Goal: Transaction & Acquisition: Purchase product/service

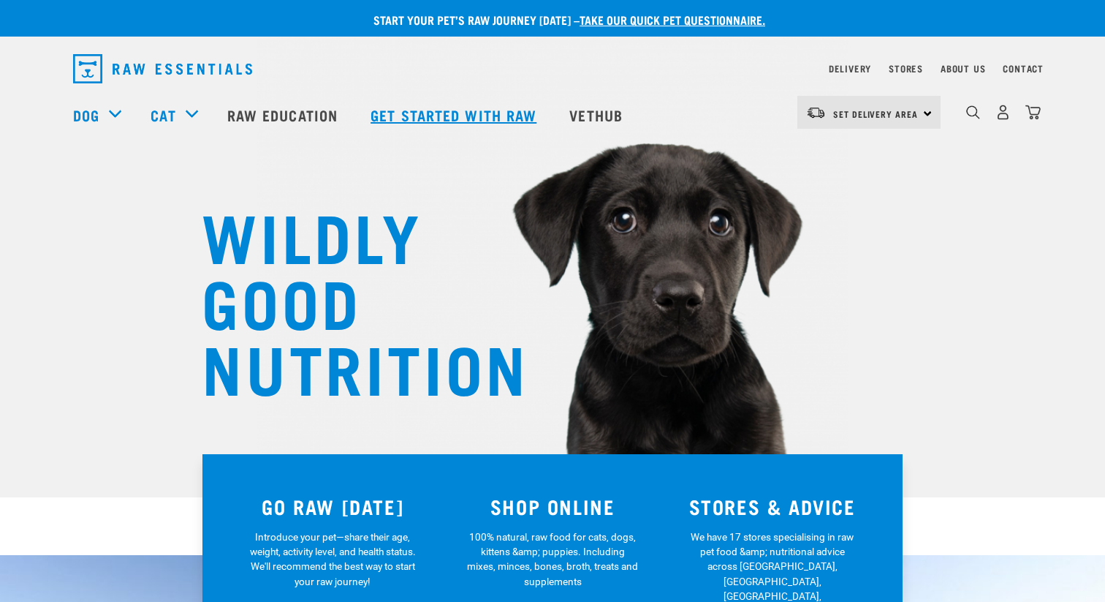
click at [411, 115] on link "Get started with Raw" at bounding box center [455, 115] width 199 height 58
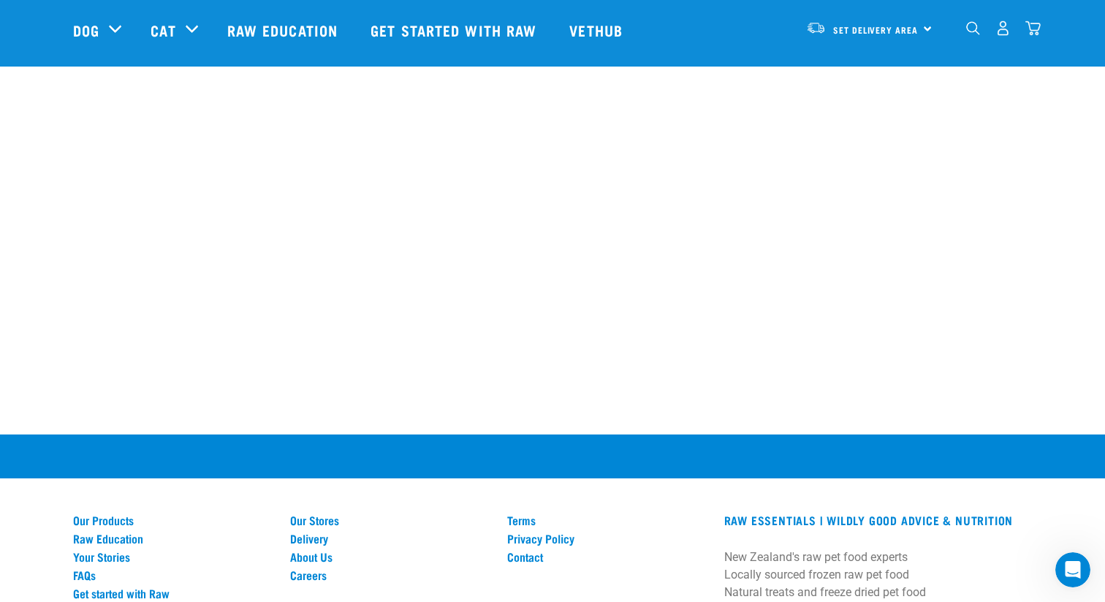
scroll to position [2018, 0]
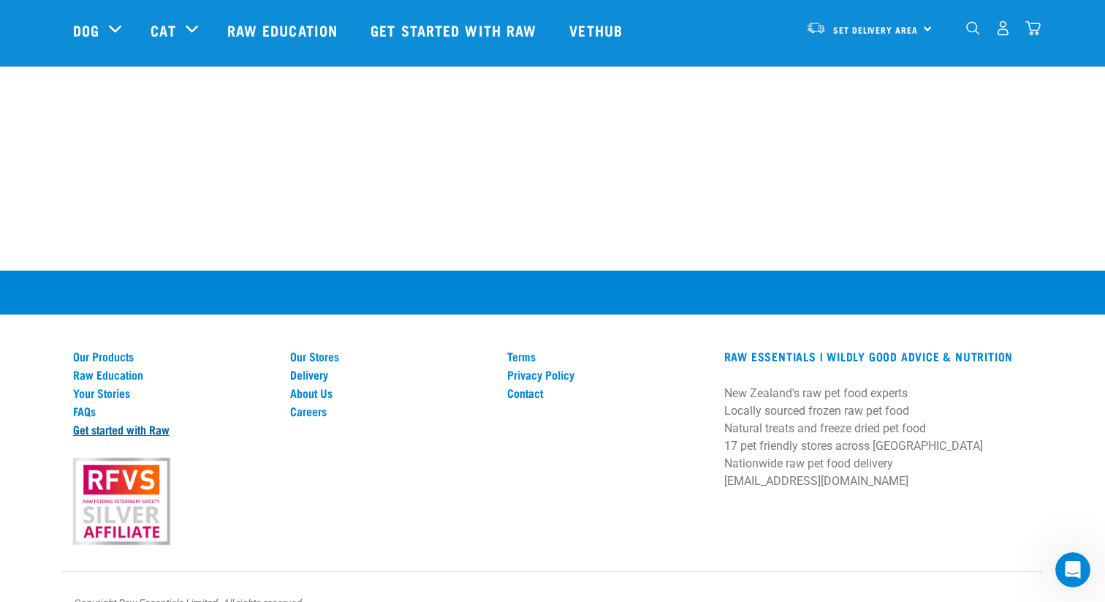
click at [89, 422] on link "Get started with Raw" at bounding box center [173, 428] width 200 height 13
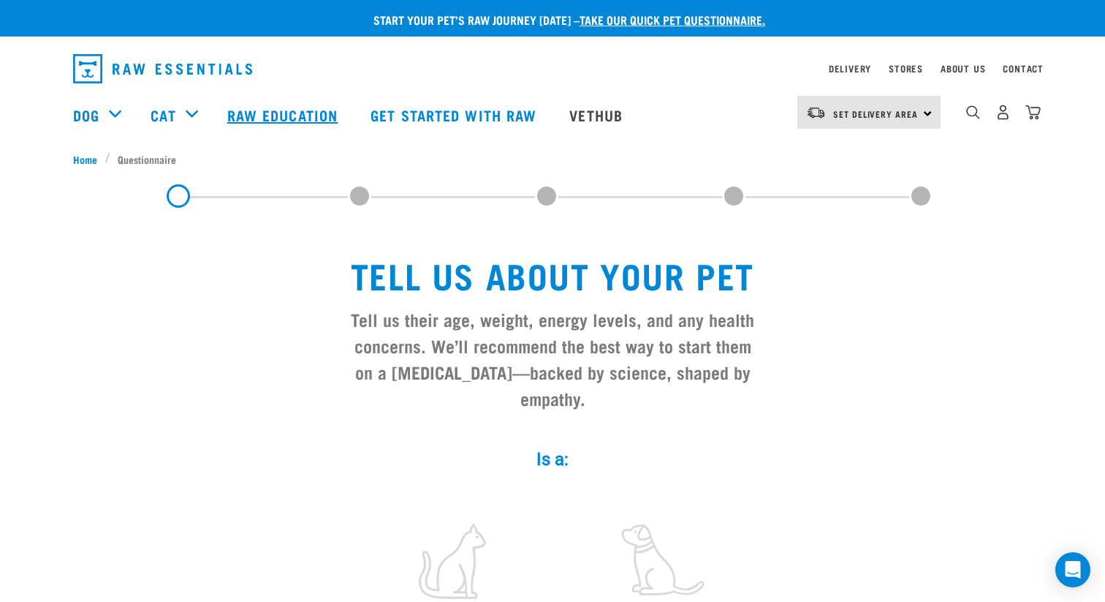
click at [289, 113] on link "Raw Education" at bounding box center [284, 115] width 143 height 58
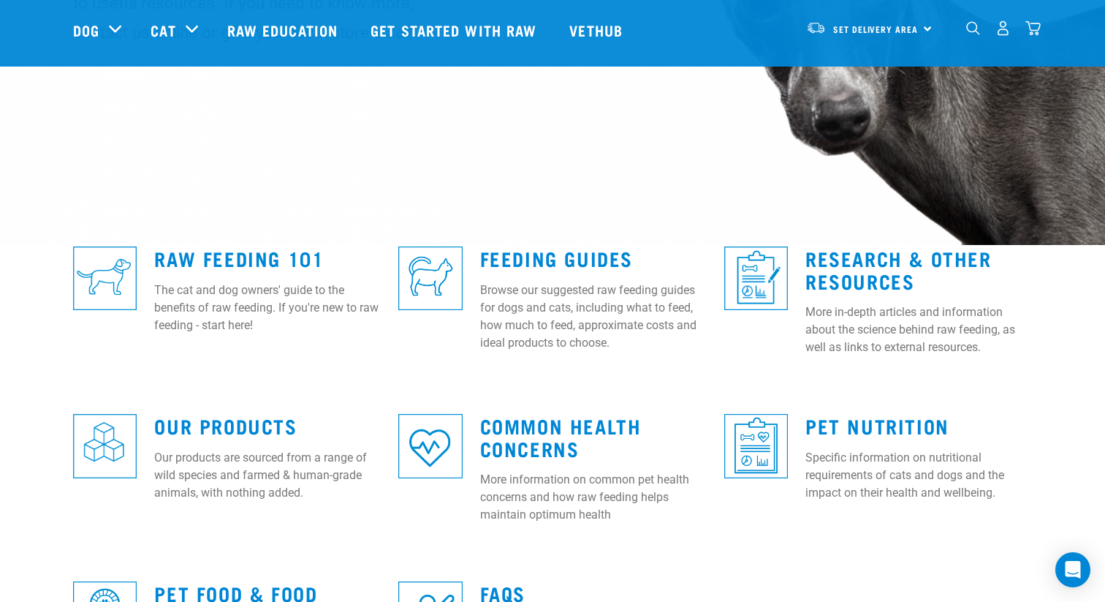
scroll to position [253, 0]
click at [569, 259] on link "Feeding Guides" at bounding box center [556, 256] width 153 height 11
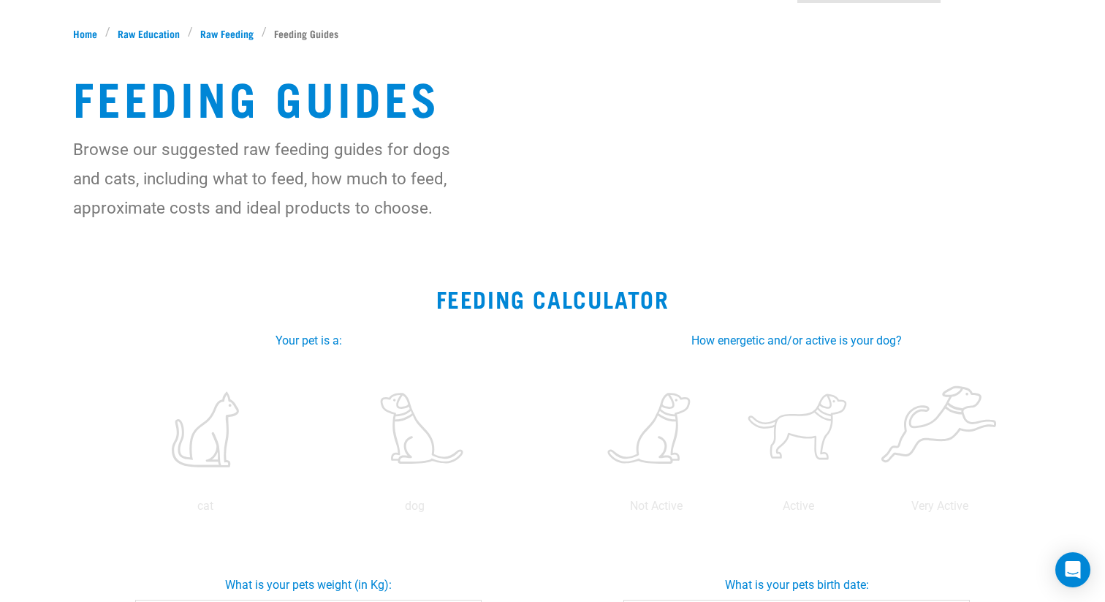
scroll to position [137, 0]
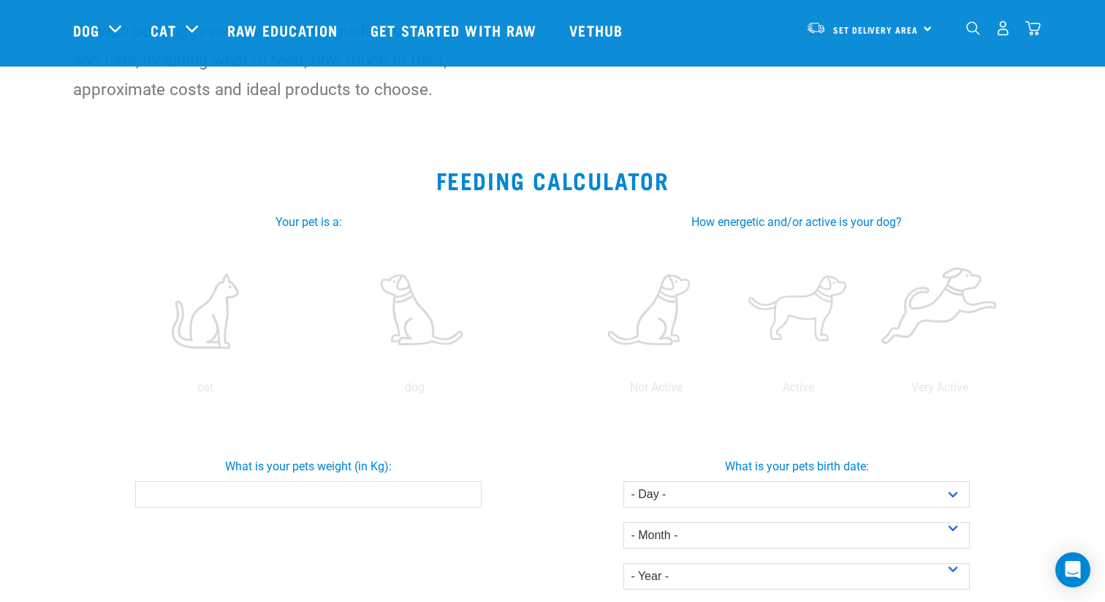
click at [294, 496] on input "What is your pets weight (in Kg):" at bounding box center [308, 494] width 346 height 26
click at [395, 325] on label at bounding box center [415, 311] width 204 height 124
click at [310, 391] on input "radio" at bounding box center [310, 391] width 0 height 0
click at [360, 491] on input "What is your pets weight (in Kg):" at bounding box center [308, 494] width 346 height 26
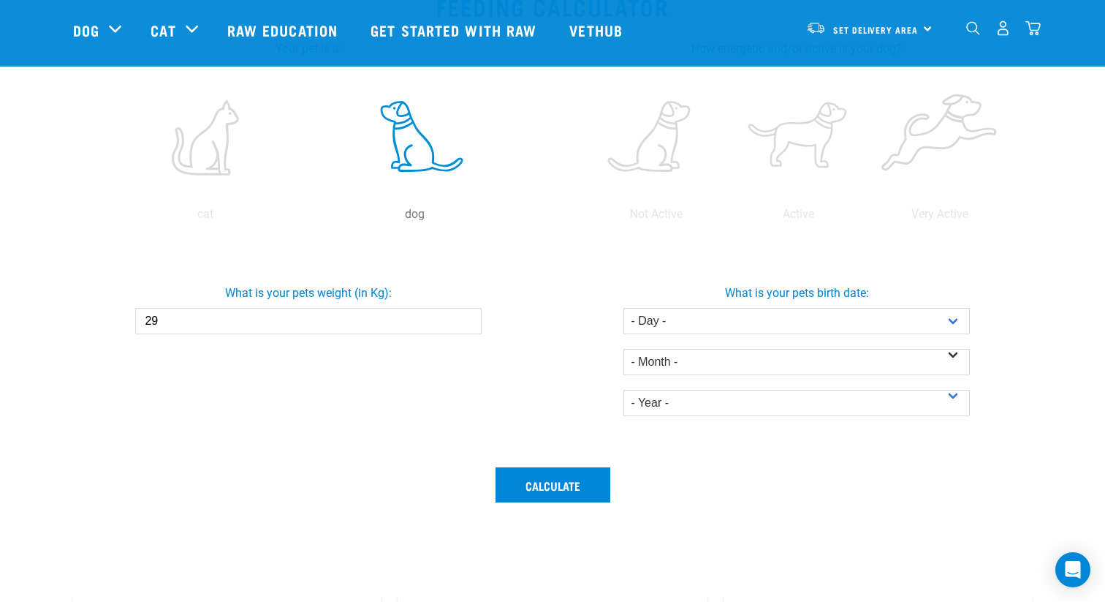
scroll to position [304, 0]
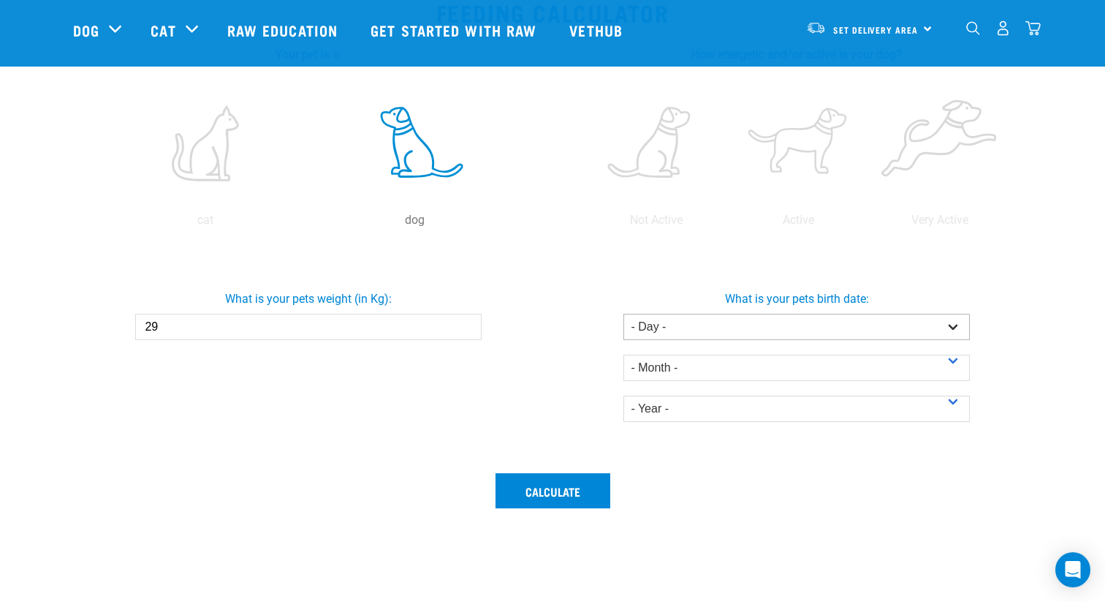
type input "29"
click at [783, 322] on select "- Day - 1 2 3 4 5 6 7 8 9 10 11 12 13 14 15 16 17 18 19 20 21 22 23 24 25 26 27" at bounding box center [796, 327] width 346 height 26
select select "1"
click at [623, 314] on select "- Day - 1 2 3 4 5 6 7 8 9 10 11 12 13 14 15 16 17 18 19 20 21 22 23 24 25 26 27" at bounding box center [796, 327] width 346 height 26
click at [657, 367] on select "- Month - January February March April May June July August September October N…" at bounding box center [796, 368] width 346 height 26
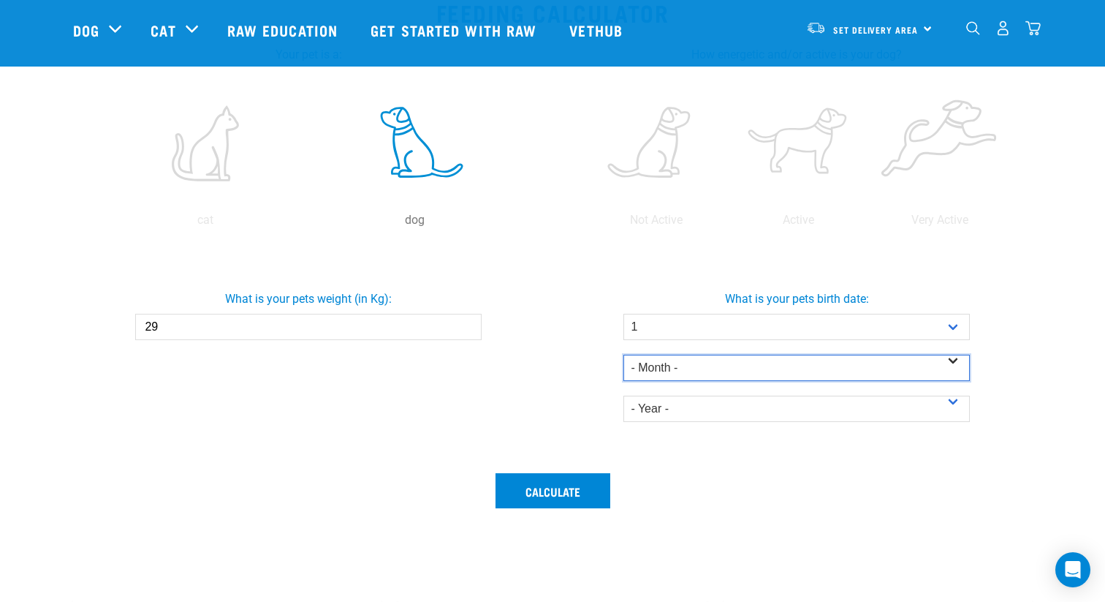
select select "May"
click at [623, 355] on select "- Month - January February March April May June July August September October N…" at bounding box center [796, 368] width 346 height 26
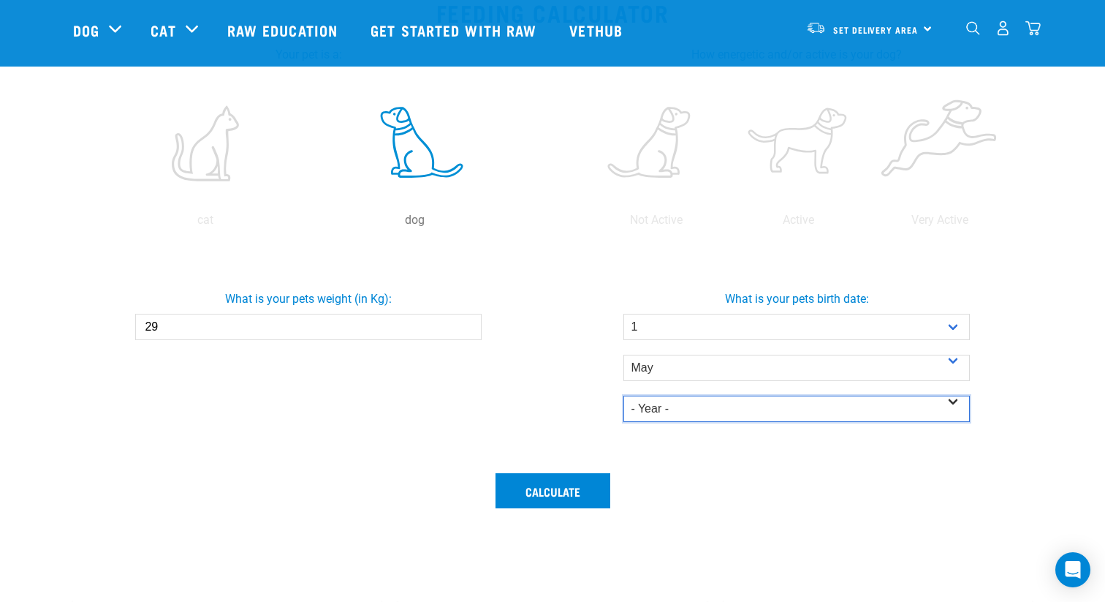
click at [664, 406] on select "- Year - 2025 2024 2023 2022 2021 2020 2019 2018 2017 2016 2015 2014" at bounding box center [796, 408] width 346 height 26
select select "2021"
click at [623, 395] on select "- Year - 2025 2024 2023 2022 2021 2020 2019 2018 2017 2016 2015 2014" at bounding box center [796, 408] width 346 height 26
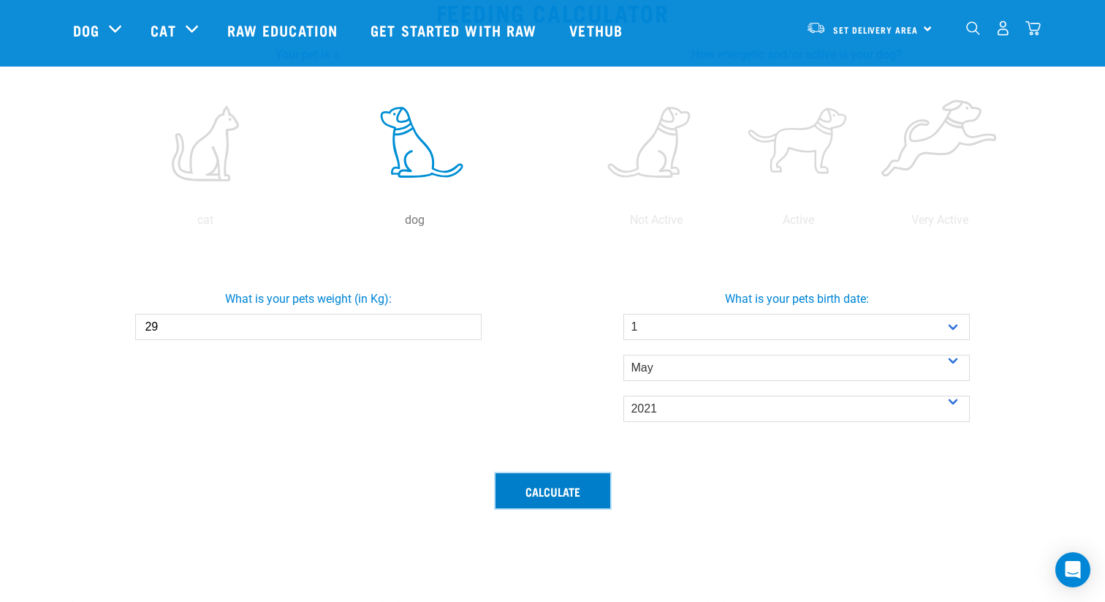
click at [542, 493] on button "Calculate" at bounding box center [553, 490] width 115 height 35
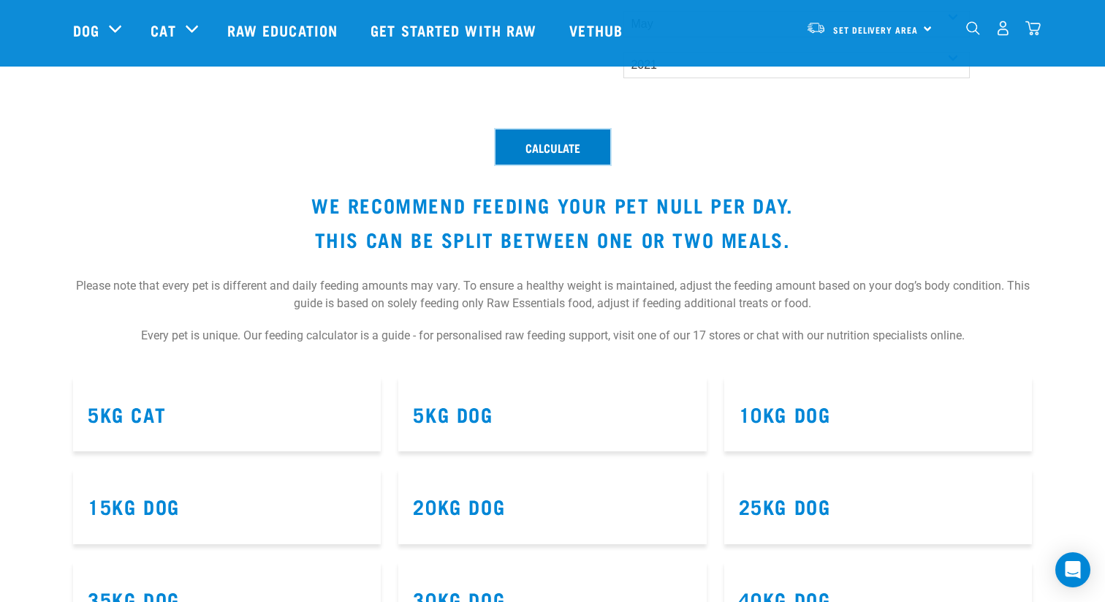
scroll to position [664, 0]
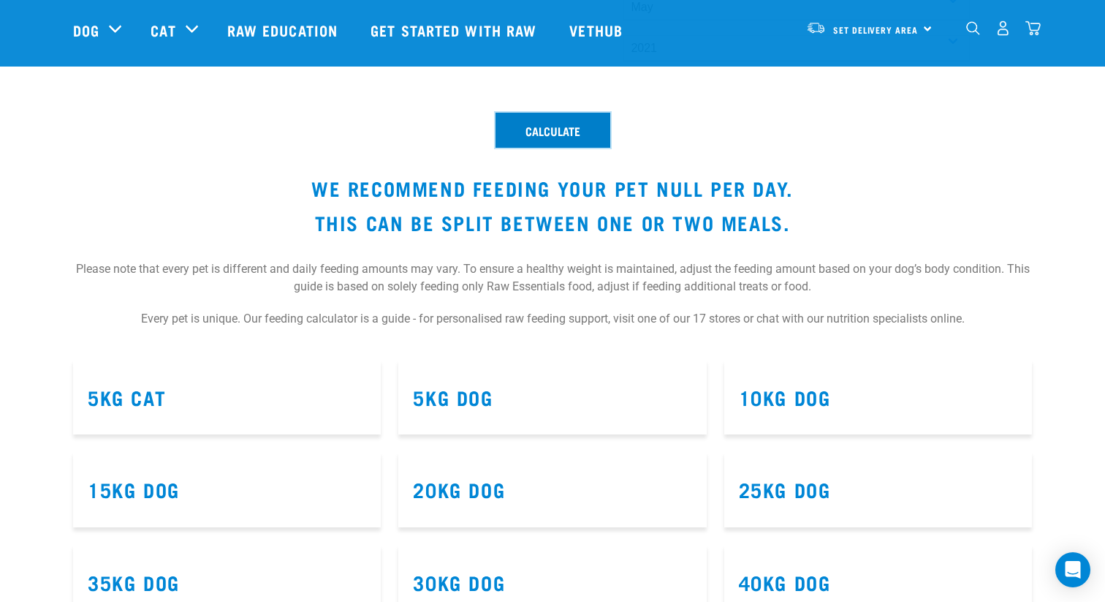
click at [548, 141] on button "Calculate" at bounding box center [553, 130] width 115 height 35
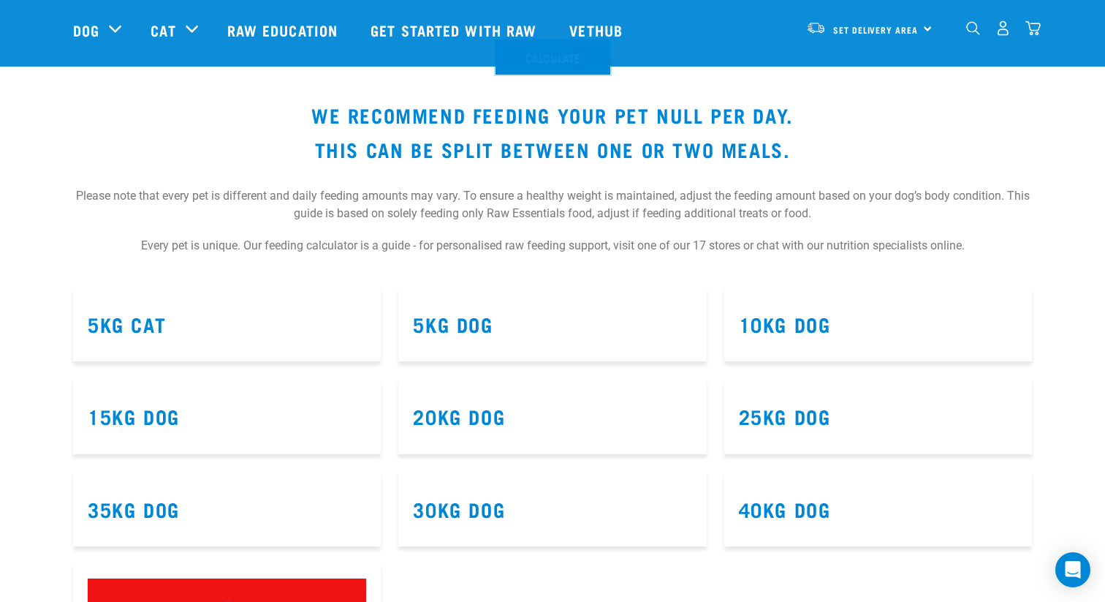
scroll to position [850, 0]
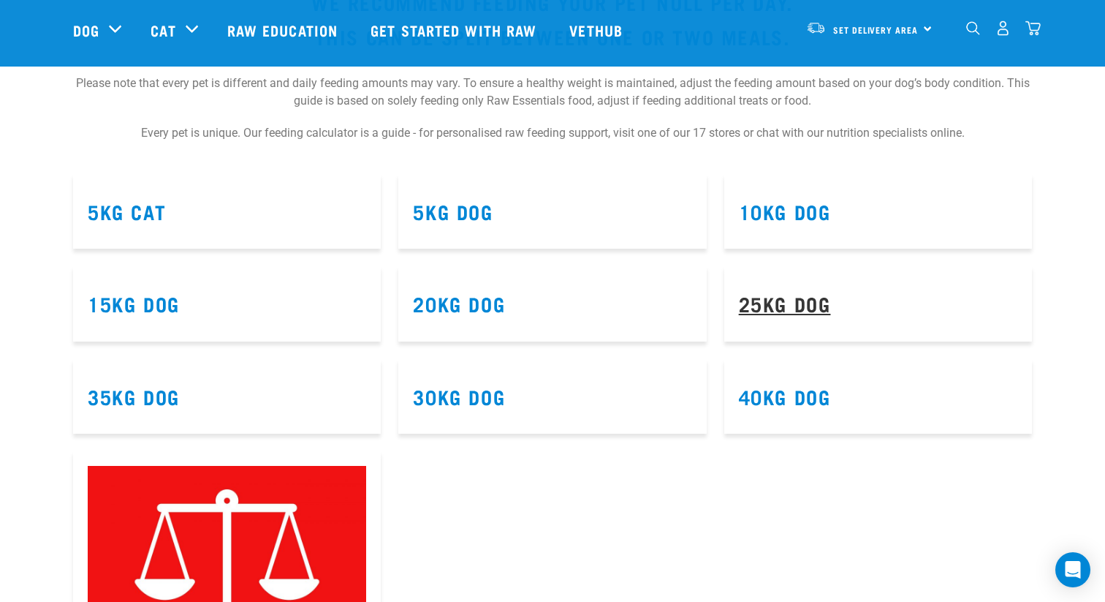
click at [805, 301] on link "25kg Dog" at bounding box center [785, 302] width 92 height 11
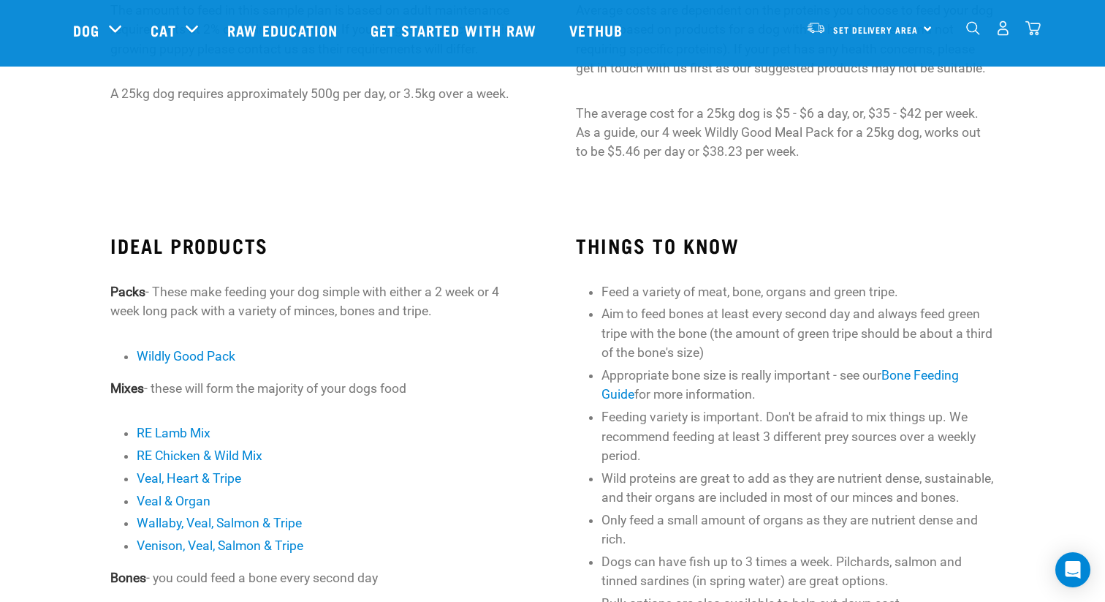
scroll to position [253, 0]
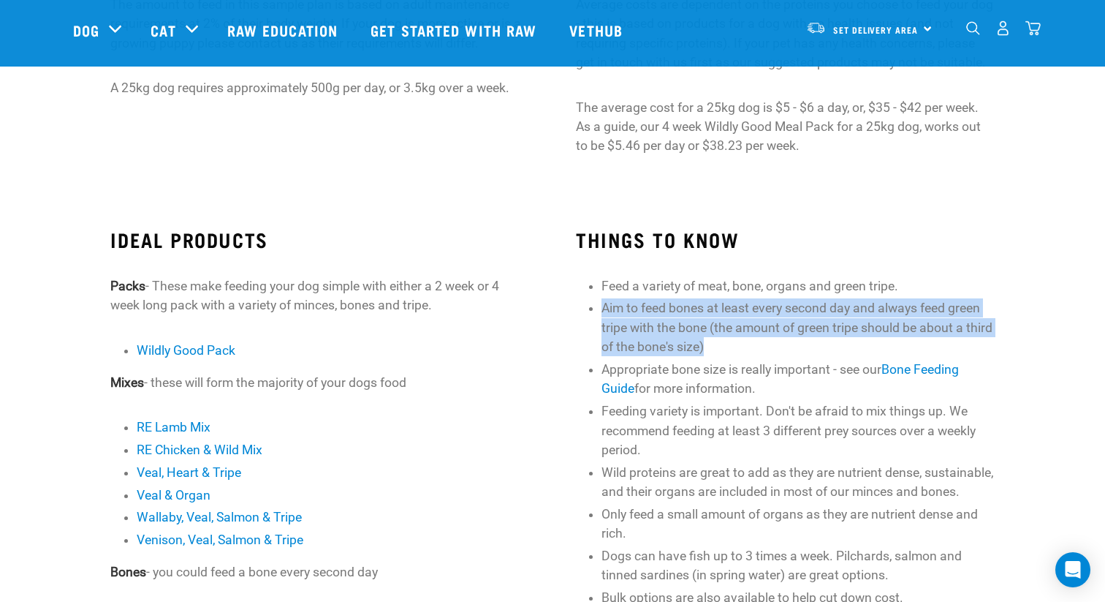
drag, startPoint x: 726, startPoint y: 346, endPoint x: 597, endPoint y: 307, distance: 134.3
click at [597, 307] on div "THINGS TO KNOW Feed a variety of meat, bone, organs and green tripe. Aim to fee…" at bounding box center [785, 417] width 419 height 379
click at [620, 386] on link "Bone Feeding Guide" at bounding box center [780, 379] width 357 height 34
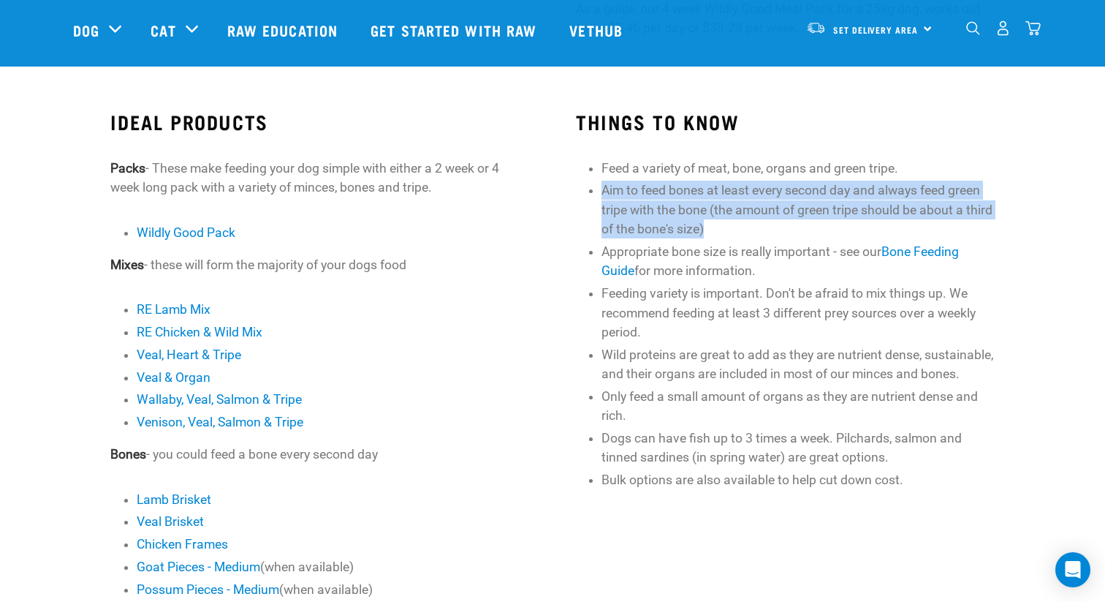
scroll to position [388, 0]
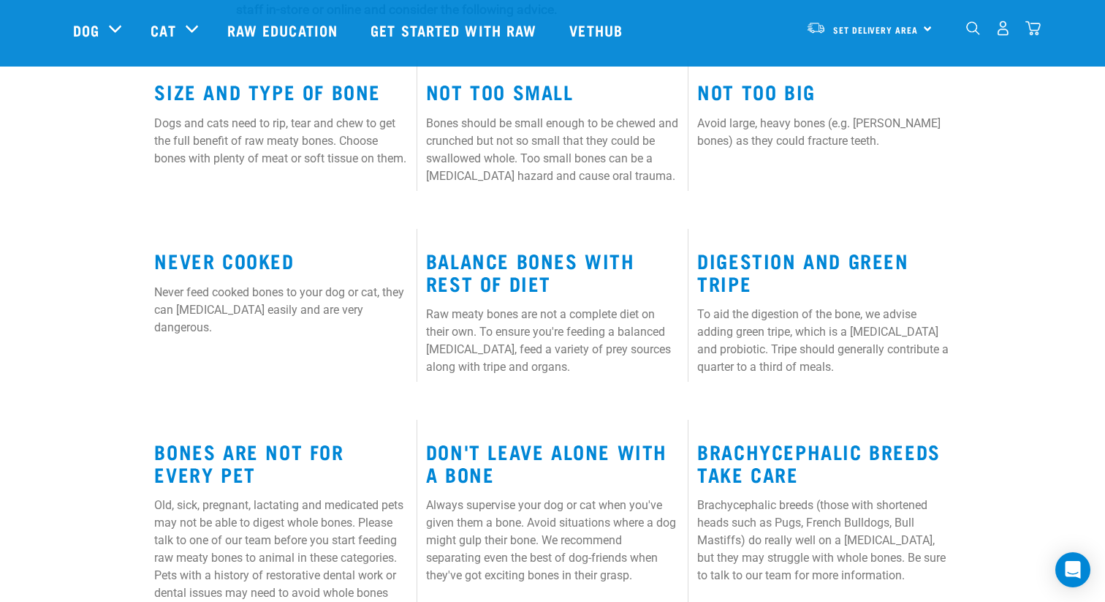
scroll to position [784, 0]
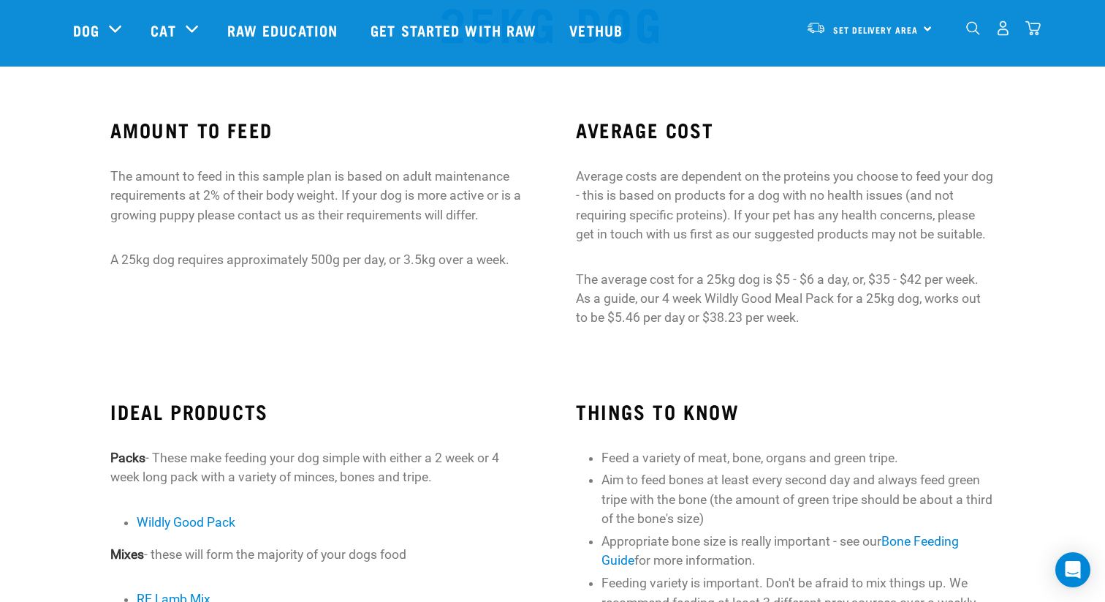
scroll to position [86, 0]
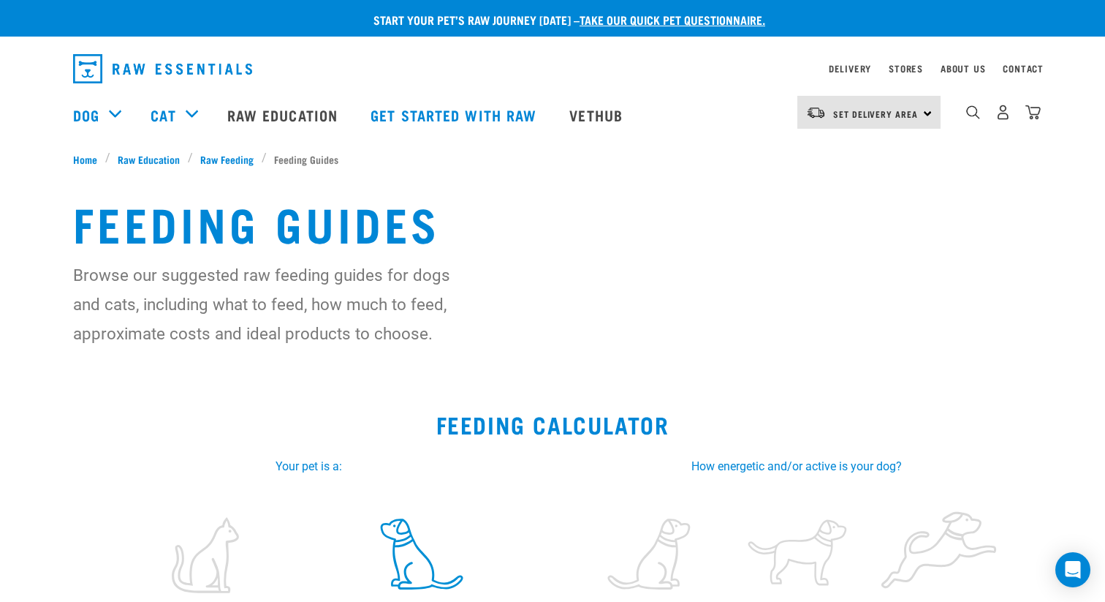
select select "1"
select select "May"
select select "2021"
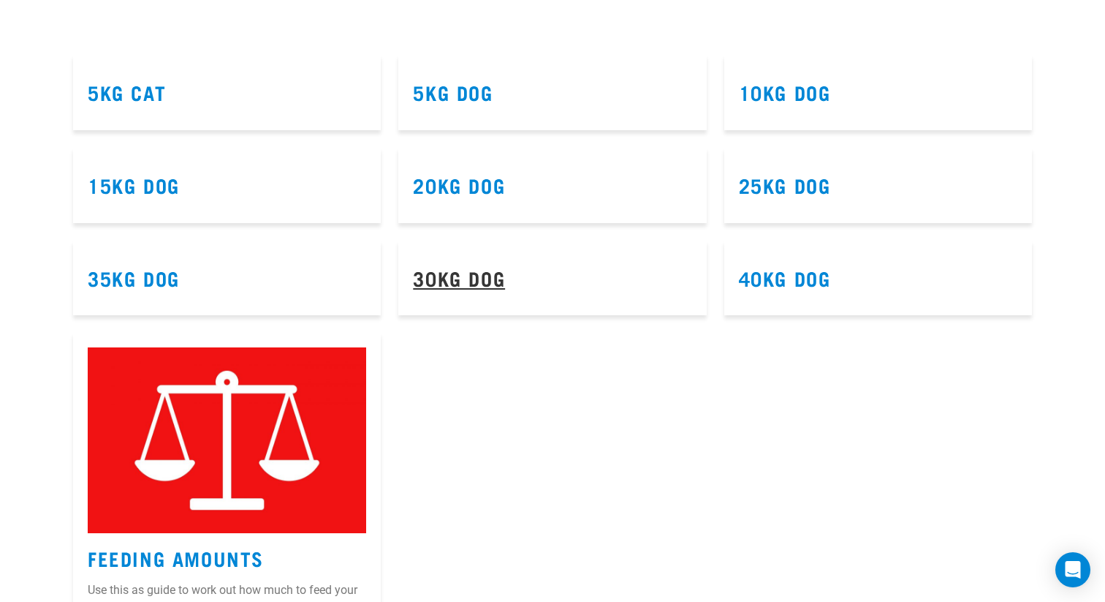
click at [482, 283] on link "30kg Dog" at bounding box center [459, 277] width 92 height 11
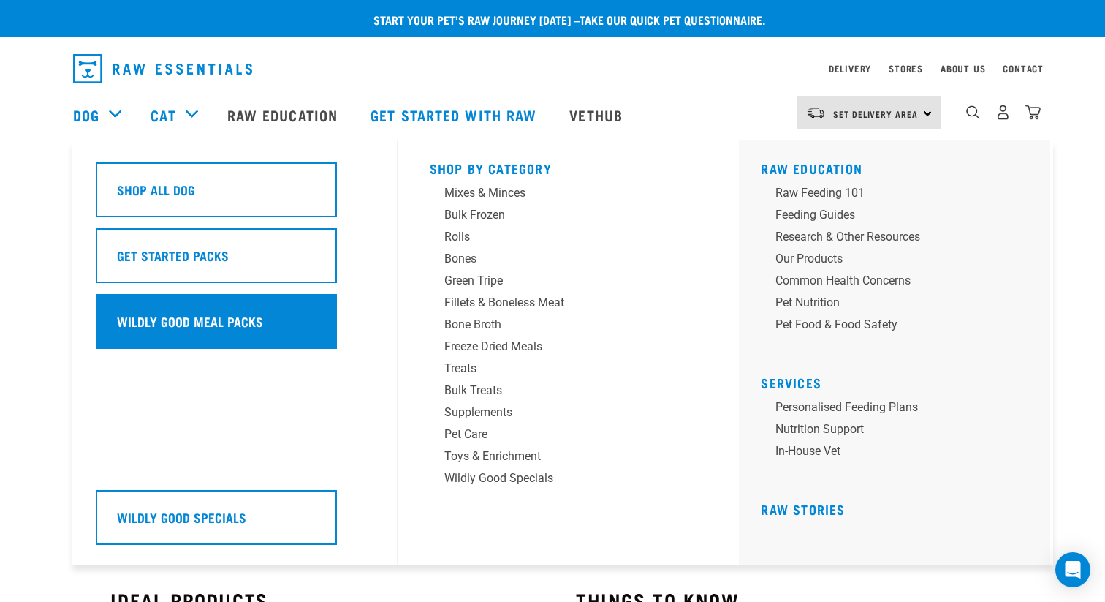
click at [167, 319] on h5 "Wildly Good Meal Packs" at bounding box center [190, 320] width 146 height 19
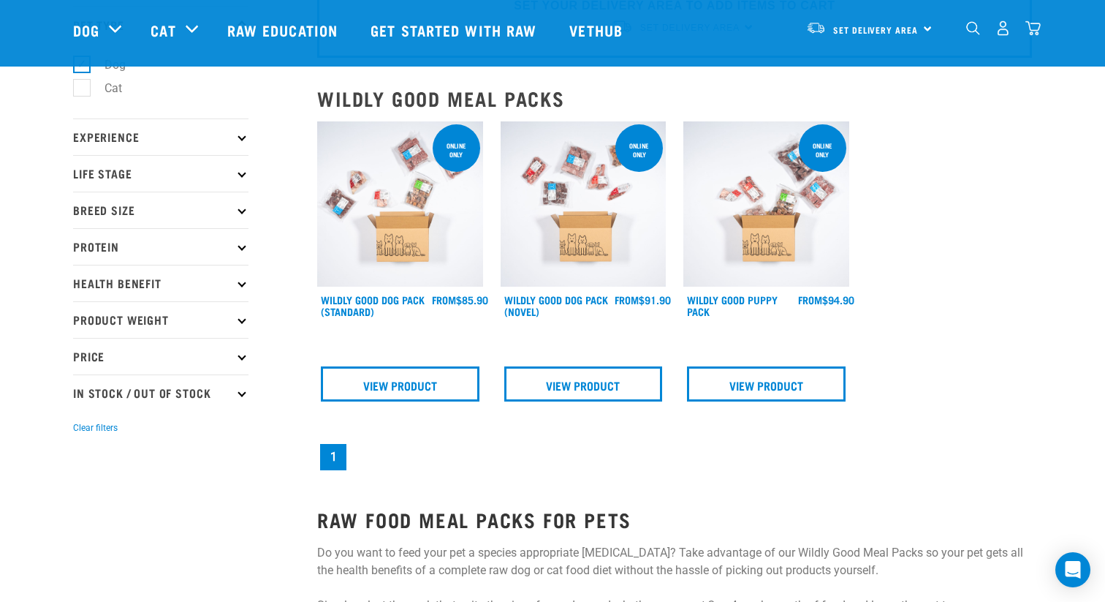
scroll to position [88, 0]
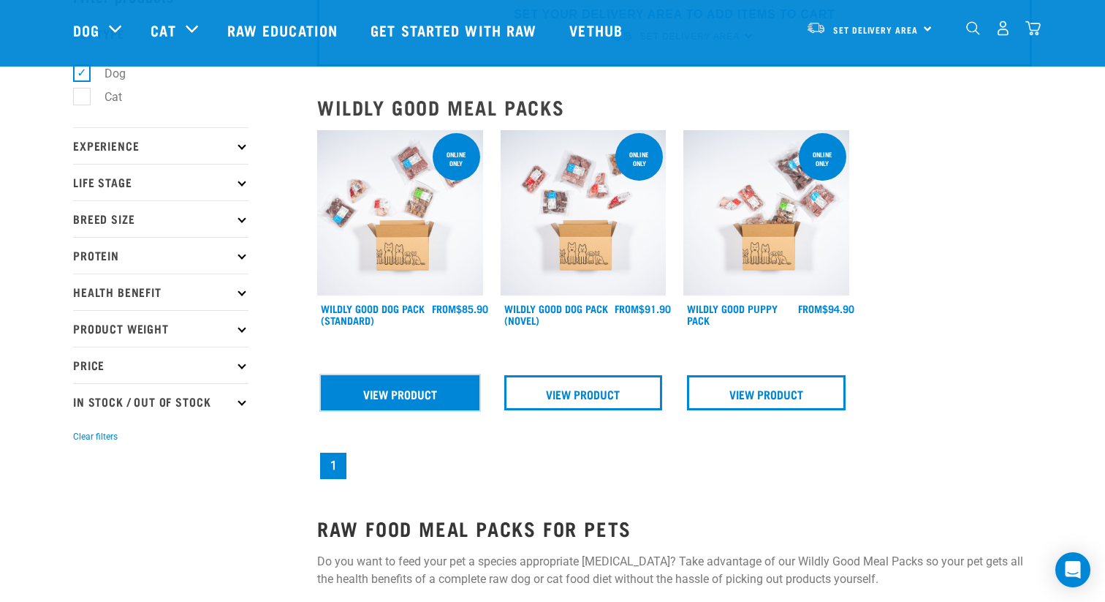
click at [382, 395] on link "View Product" at bounding box center [400, 392] width 159 height 35
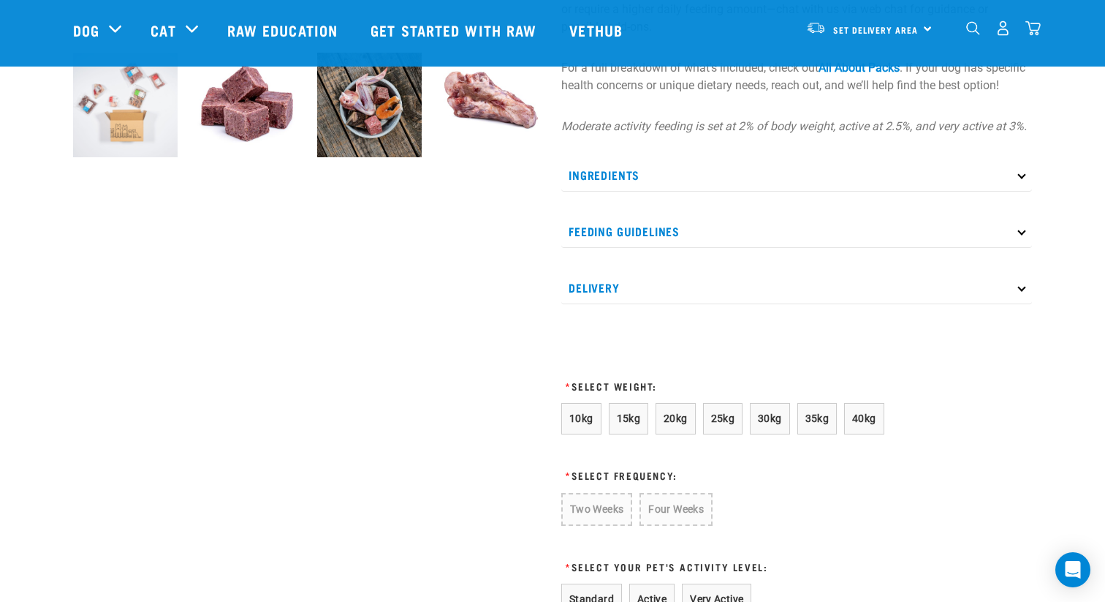
scroll to position [557, 0]
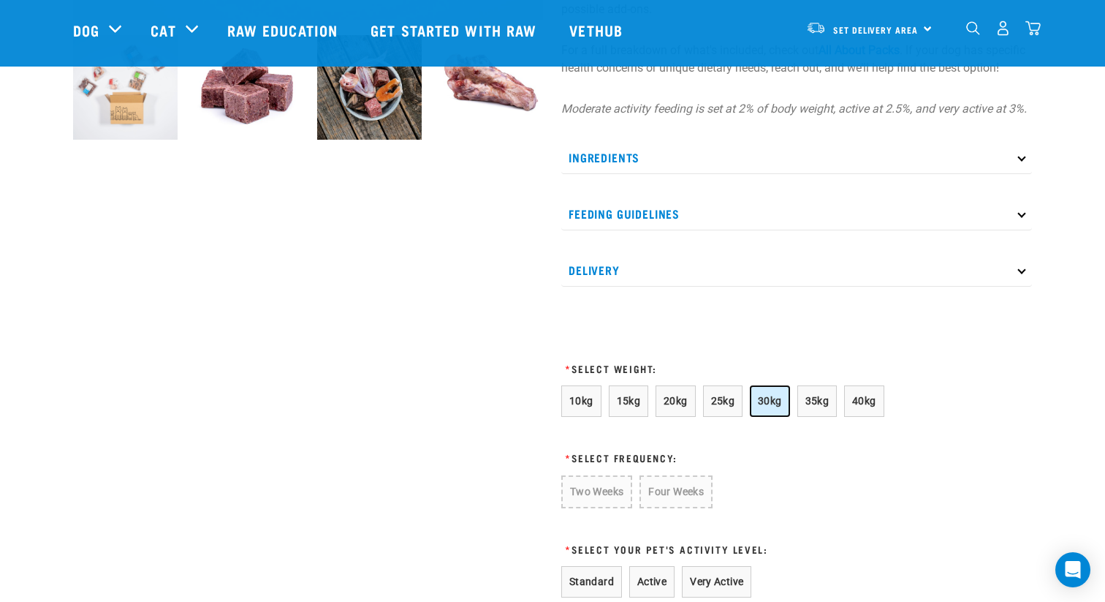
click at [767, 406] on span "30kg" at bounding box center [770, 401] width 24 height 12
click at [675, 507] on button "Four Weeks" at bounding box center [674, 490] width 72 height 31
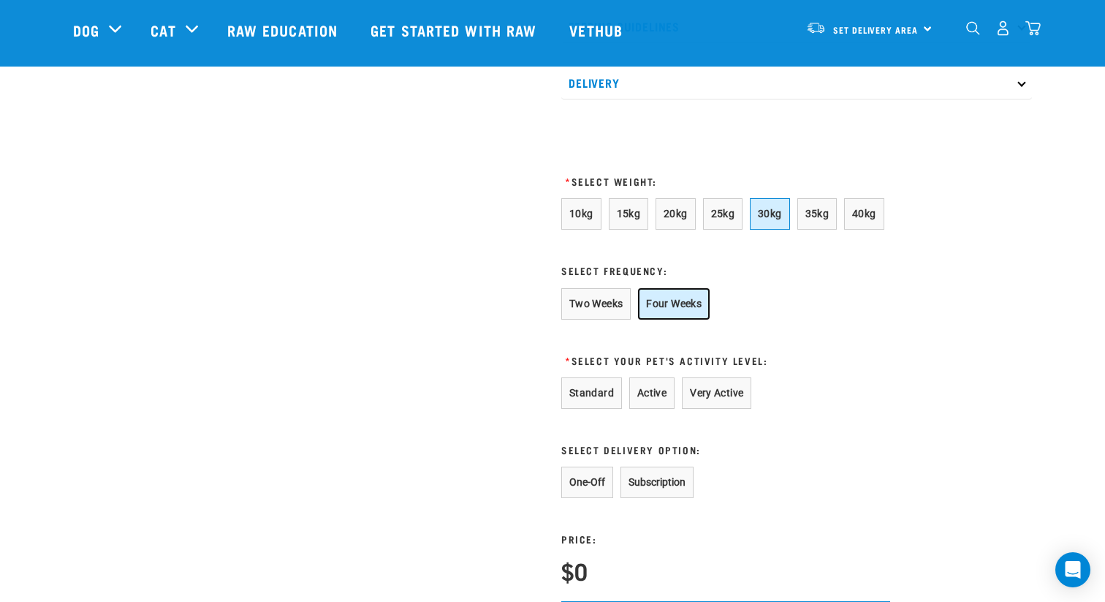
scroll to position [748, 0]
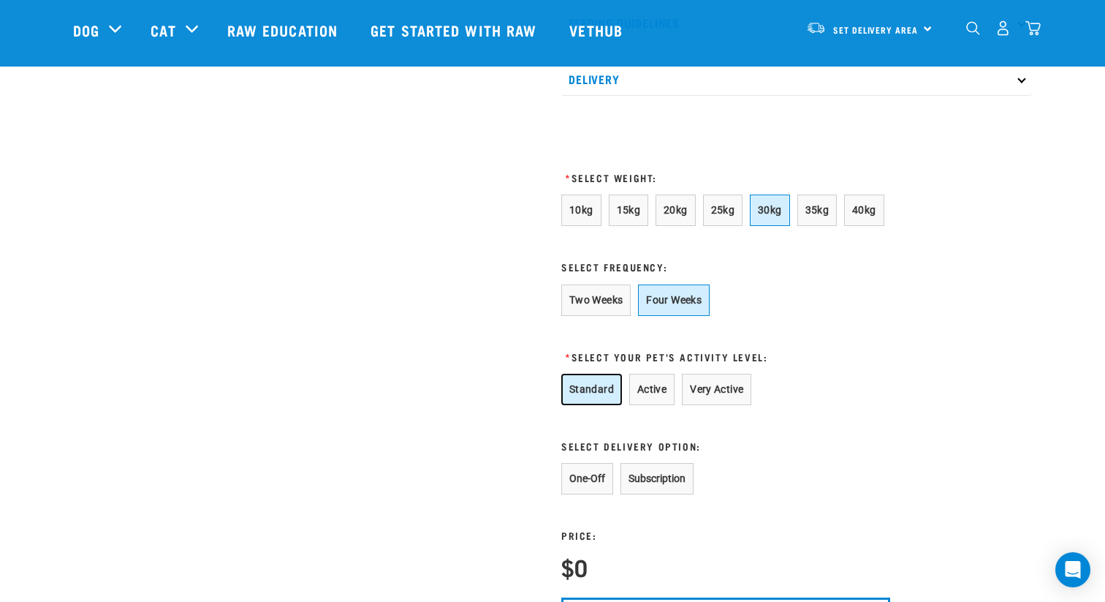
click at [580, 405] on button "Standard" at bounding box center [591, 389] width 61 height 31
click at [576, 494] on button "One-Off" at bounding box center [587, 478] width 52 height 31
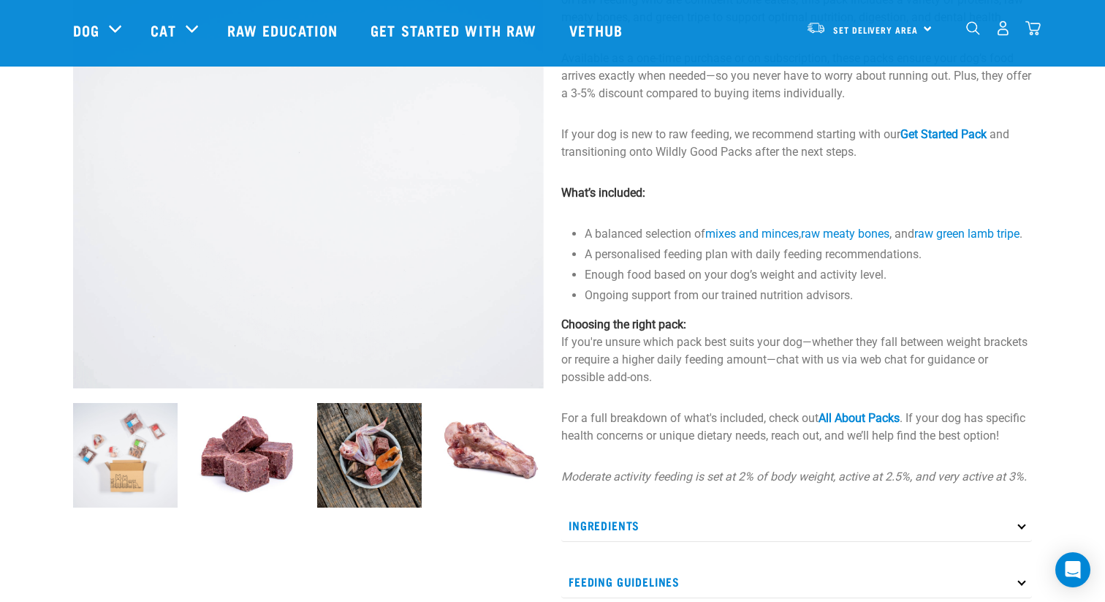
scroll to position [0, 0]
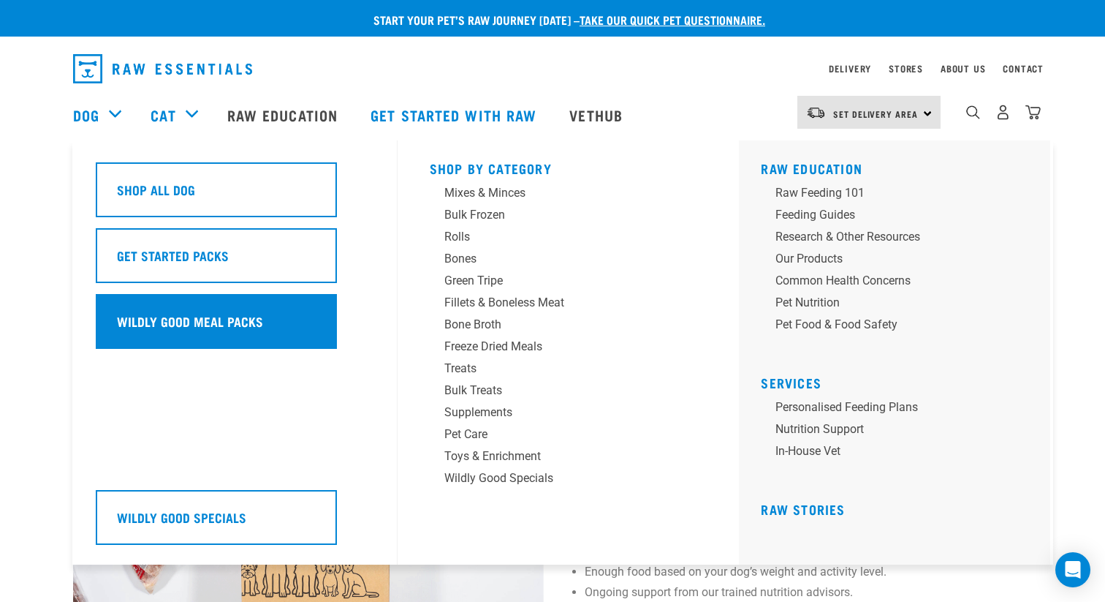
click at [184, 320] on h5 "Wildly Good Meal Packs" at bounding box center [190, 320] width 146 height 19
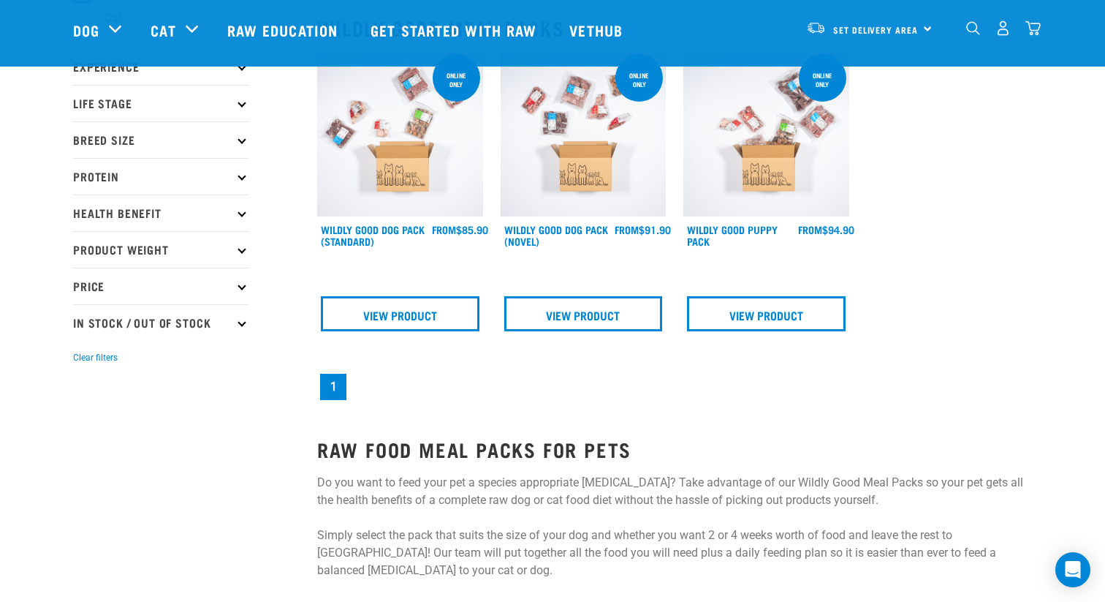
scroll to position [170, 0]
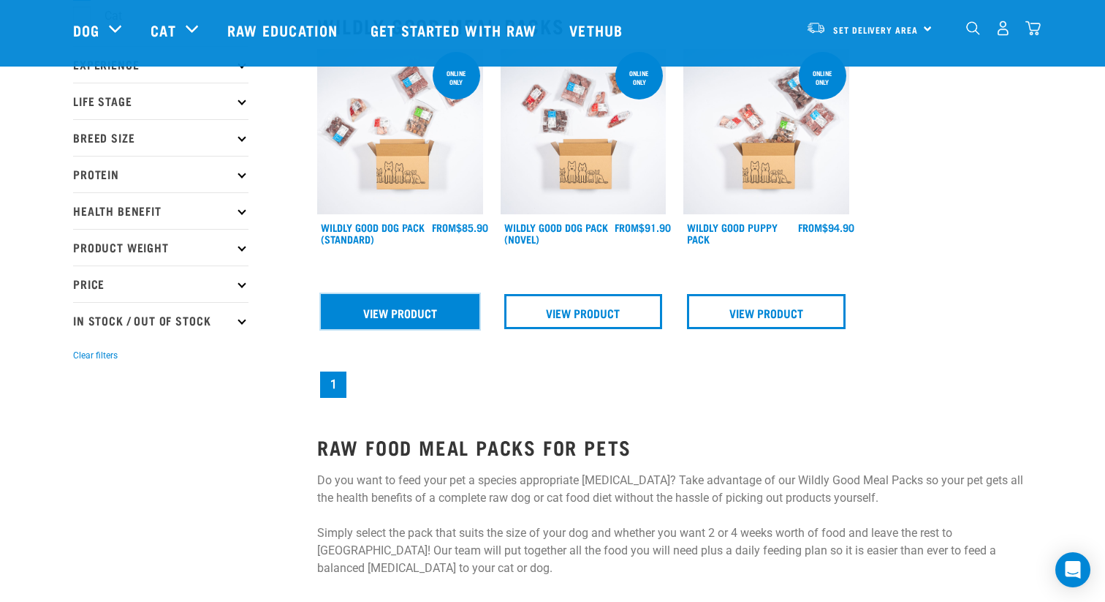
click at [382, 324] on link "View Product" at bounding box center [400, 311] width 159 height 35
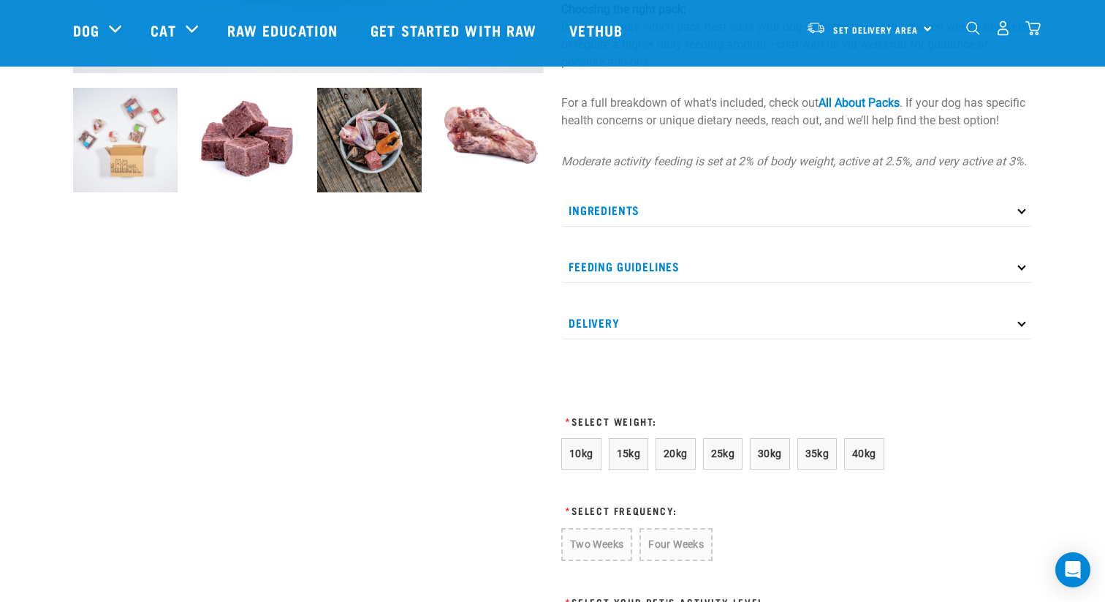
scroll to position [507, 0]
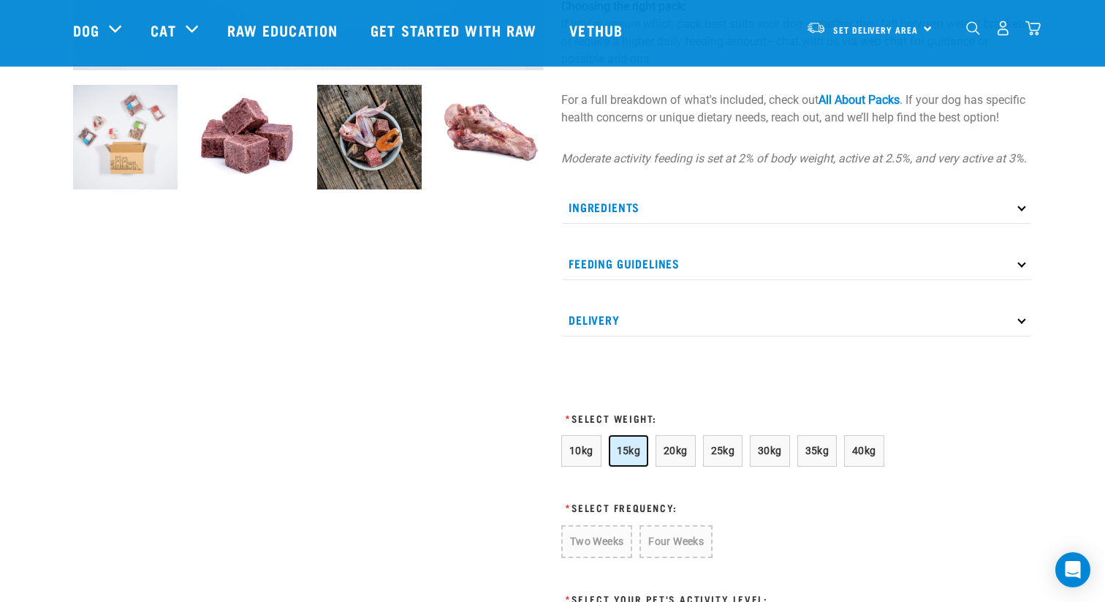
click at [623, 456] on span "15kg" at bounding box center [629, 450] width 24 height 12
click at [665, 556] on button "Four Weeks" at bounding box center [674, 540] width 72 height 31
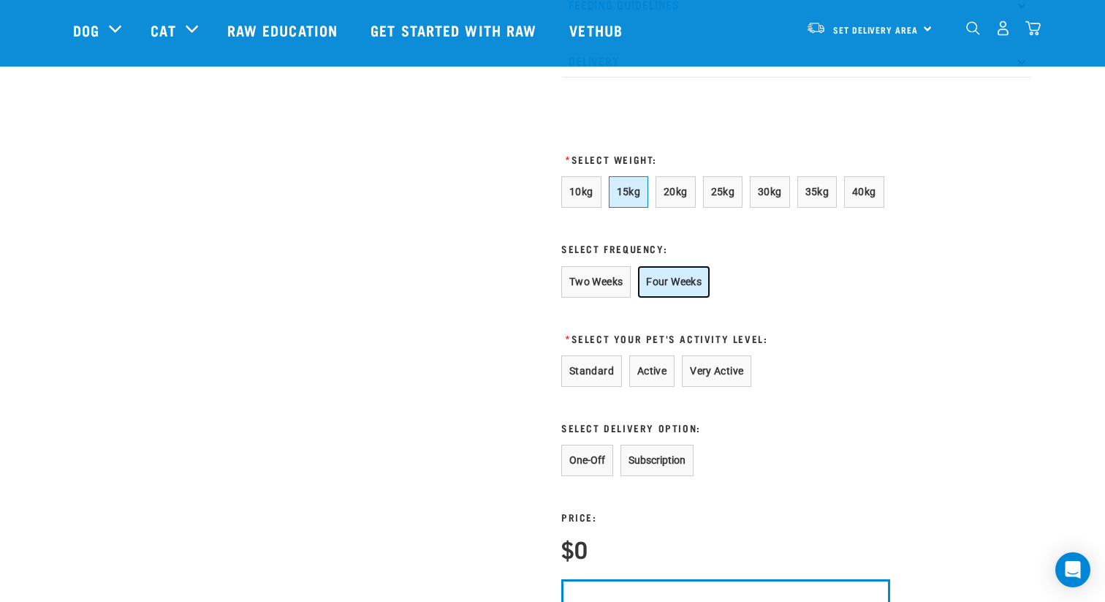
scroll to position [783, 0]
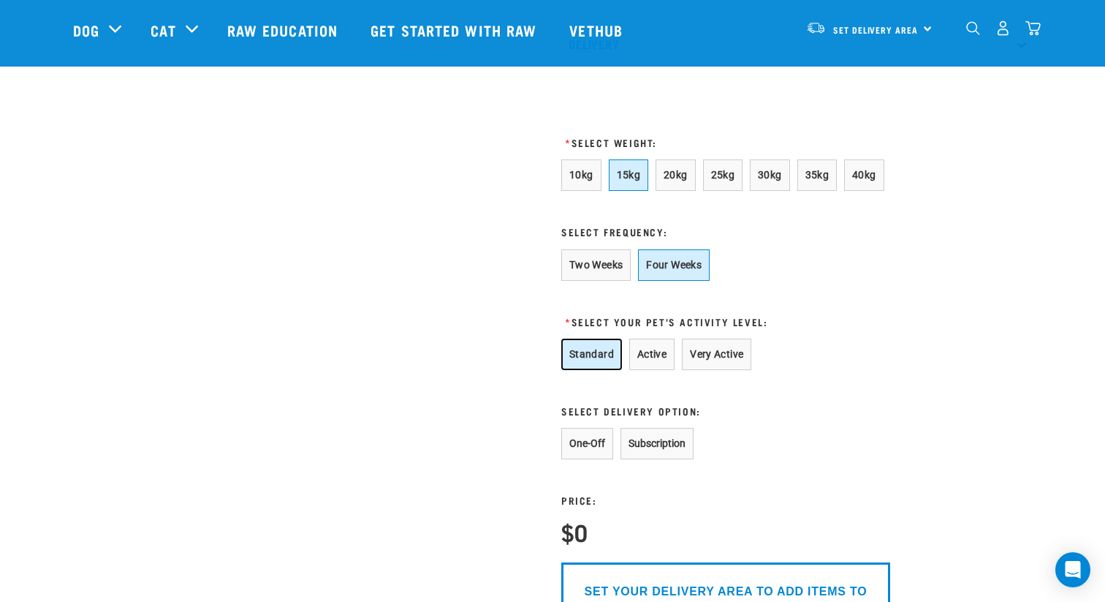
click at [575, 366] on button "Standard" at bounding box center [591, 353] width 61 height 31
click at [569, 459] on button "One-Off" at bounding box center [587, 443] width 52 height 31
